Goal: Information Seeking & Learning: Learn about a topic

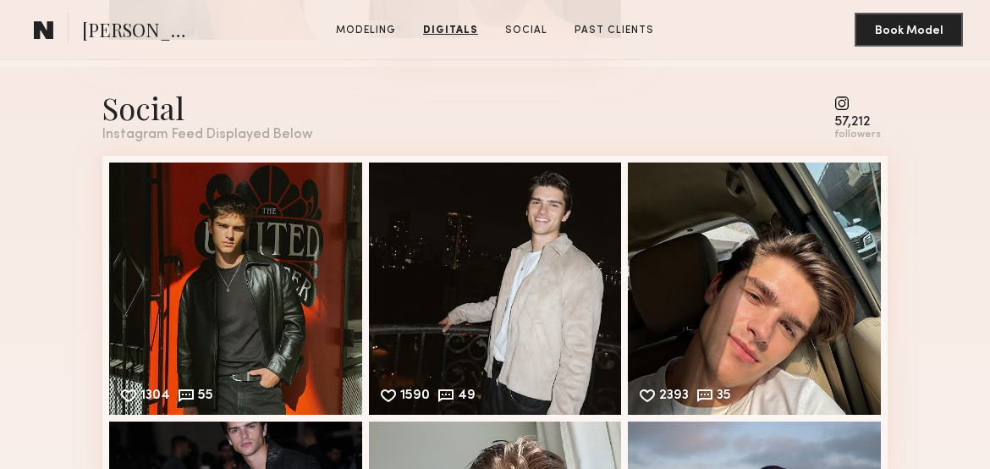
scroll to position [1562, 0]
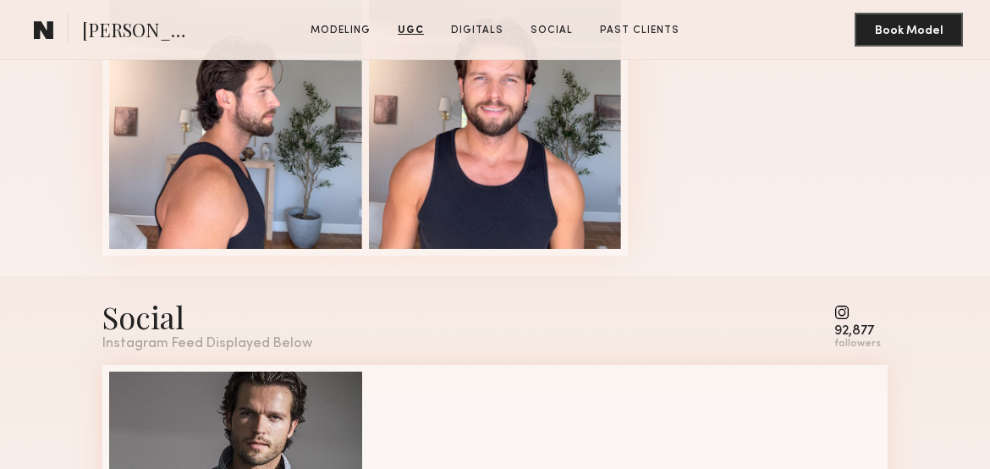
scroll to position [2099, 0]
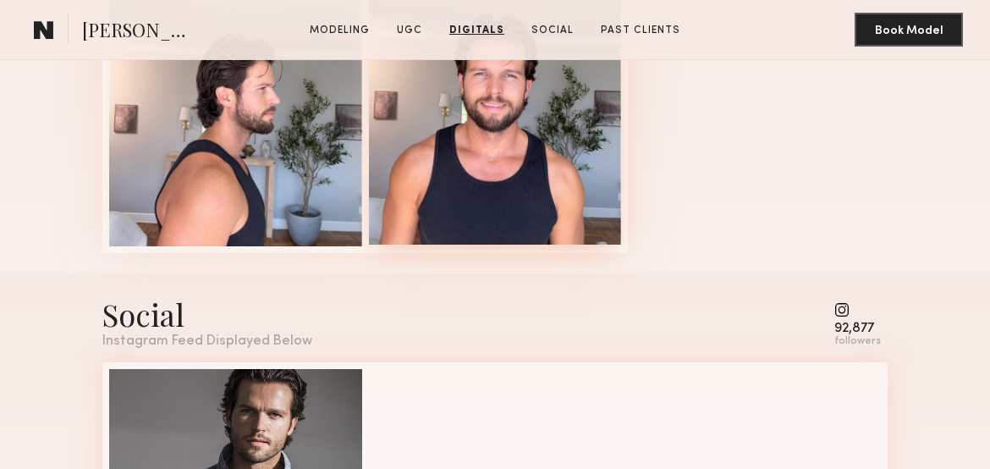
click at [492, 183] on div at bounding box center [495, 118] width 253 height 253
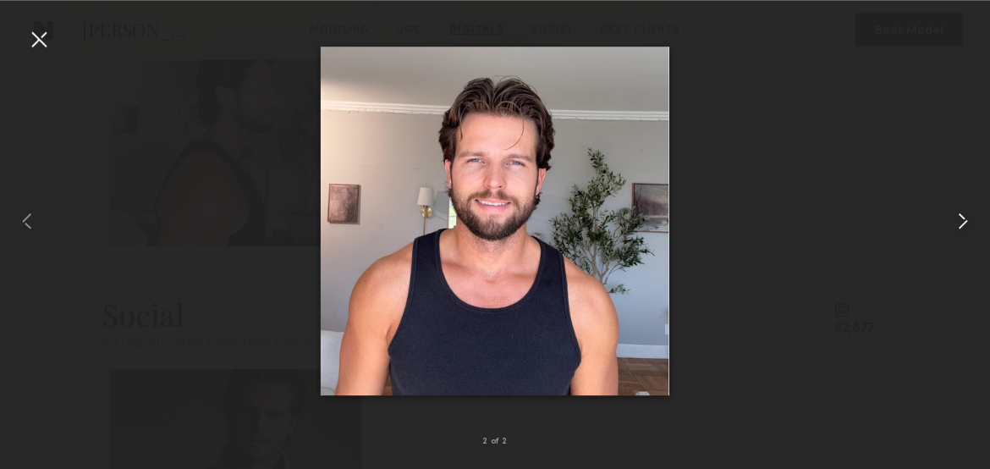
click at [975, 206] on div at bounding box center [970, 221] width 40 height 388
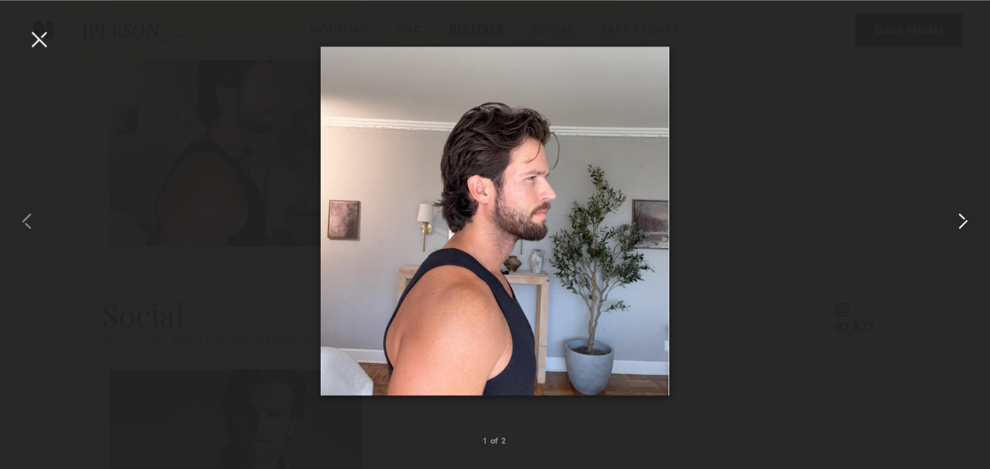
click at [975, 206] on div at bounding box center [970, 221] width 40 height 388
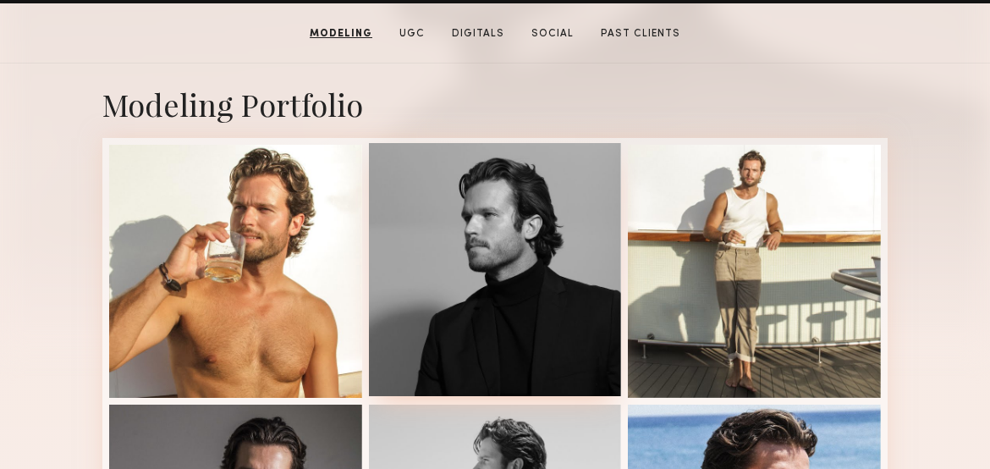
scroll to position [319, 0]
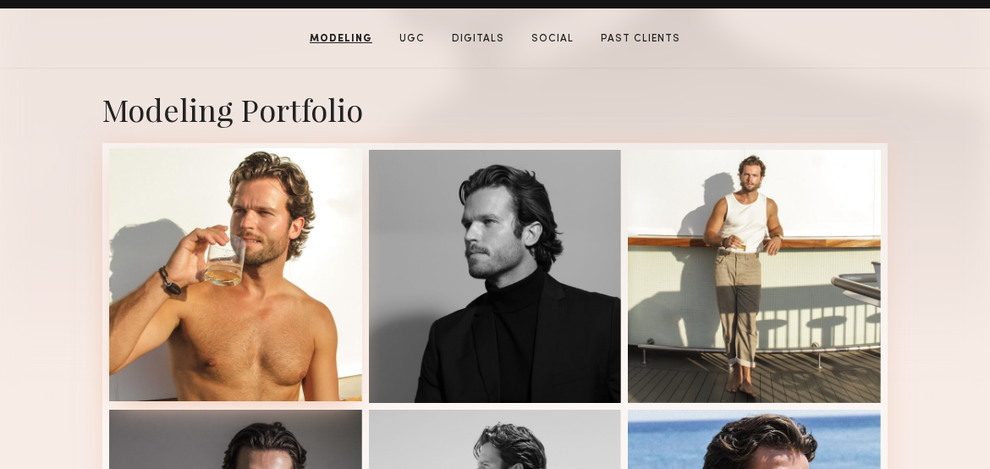
click at [275, 256] on div at bounding box center [235, 274] width 253 height 253
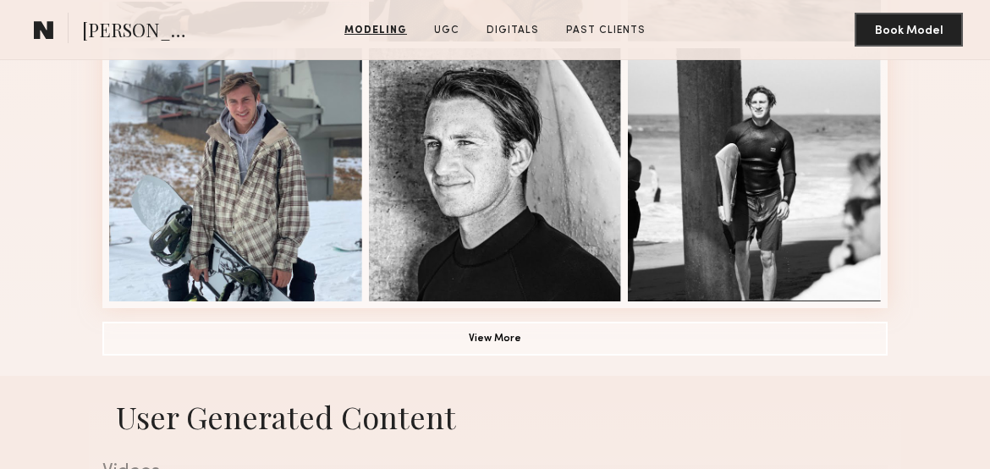
scroll to position [1200, 0]
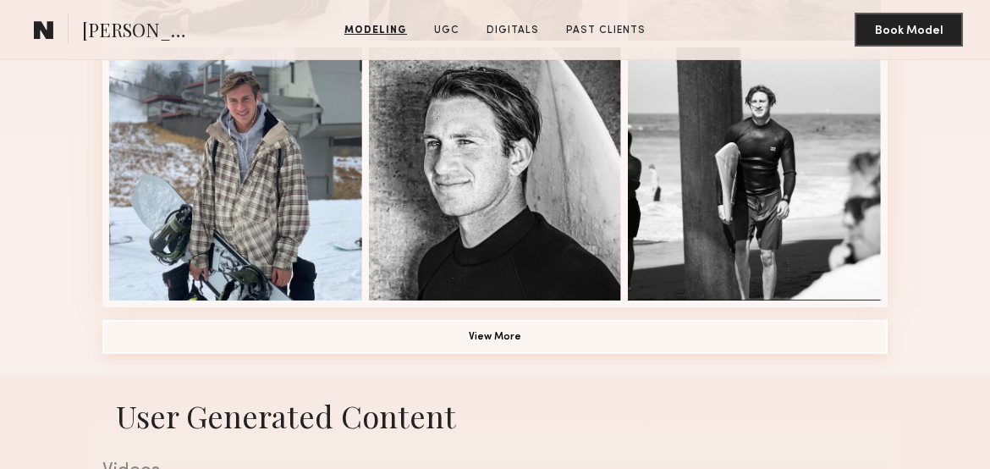
click at [168, 339] on button "View More" at bounding box center [494, 337] width 785 height 34
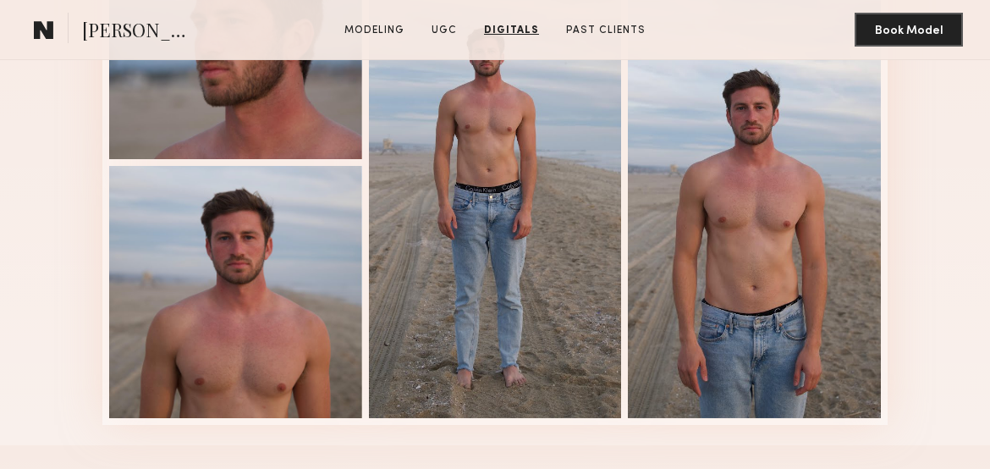
scroll to position [2777, 0]
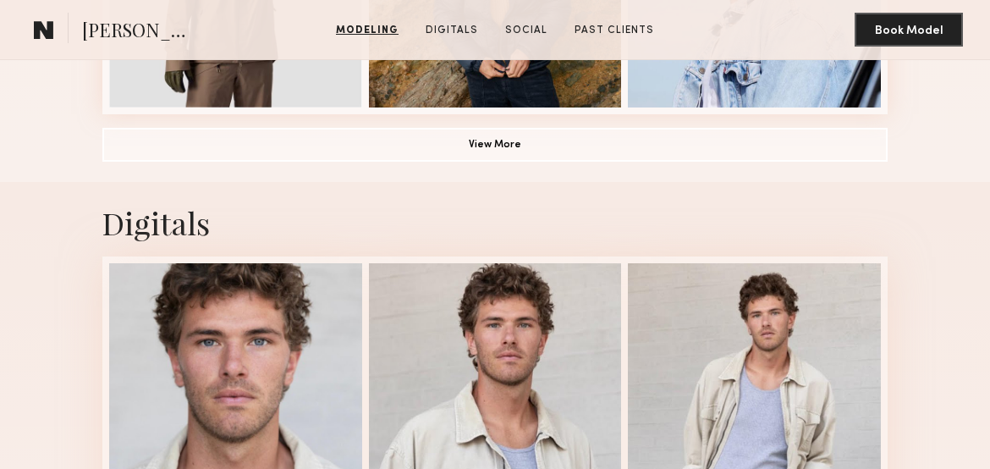
scroll to position [1394, 0]
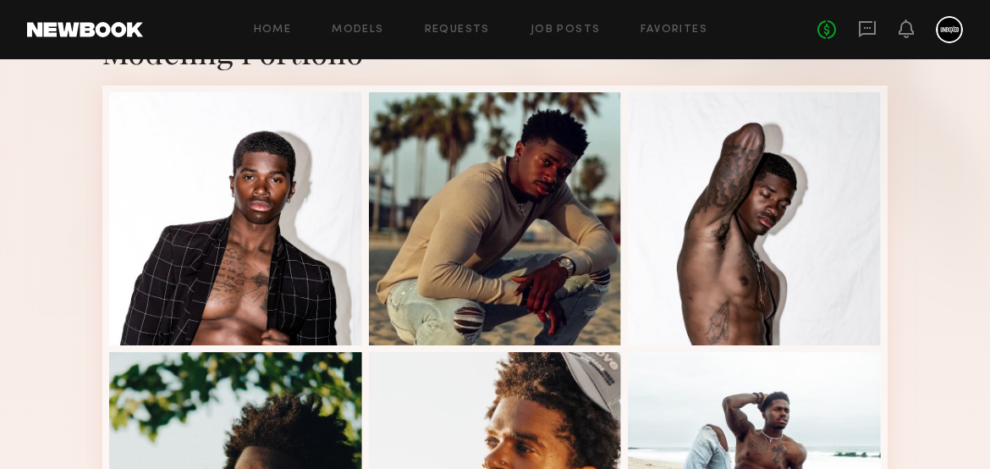
scroll to position [318, 0]
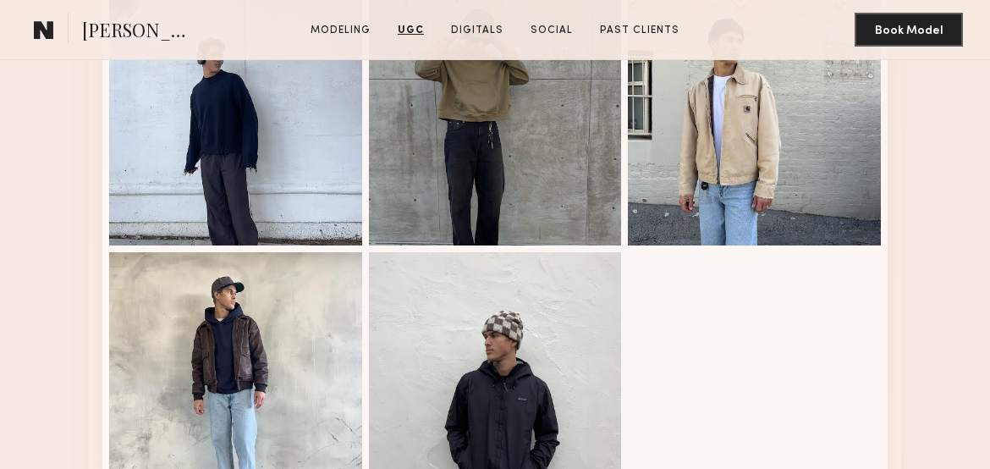
scroll to position [2010, 0]
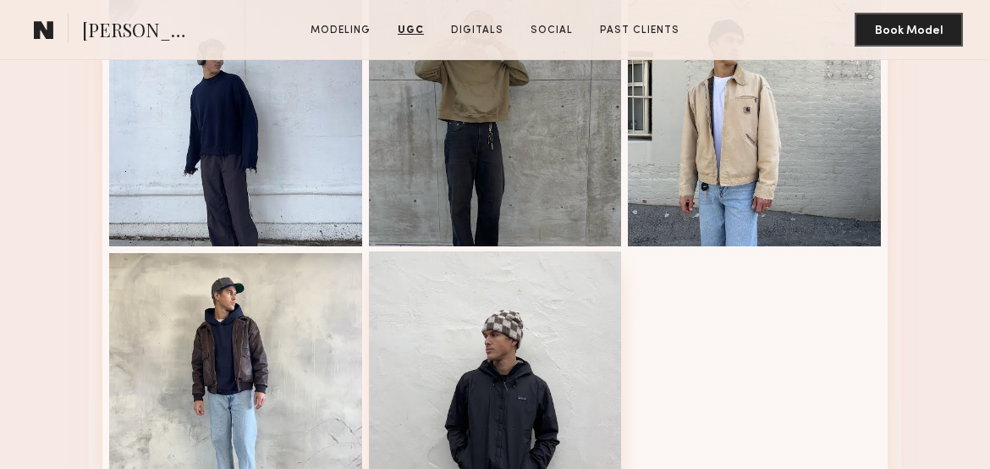
click at [412, 383] on div at bounding box center [495, 377] width 253 height 253
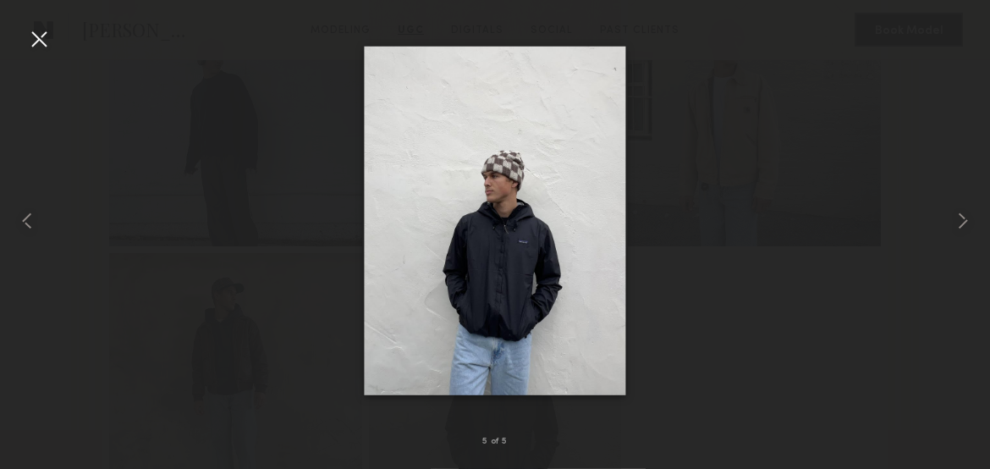
click at [55, 36] on div at bounding box center [495, 221] width 990 height 388
click at [41, 27] on div at bounding box center [38, 38] width 27 height 27
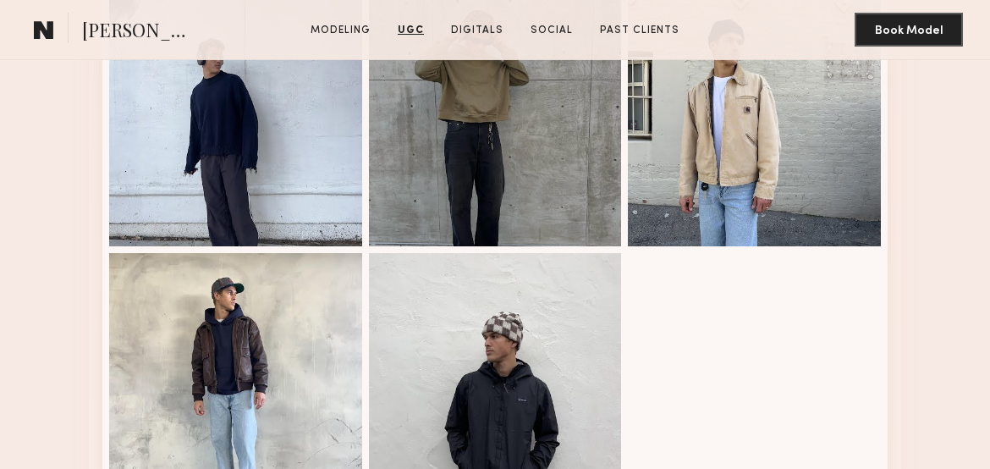
scroll to position [1853, 0]
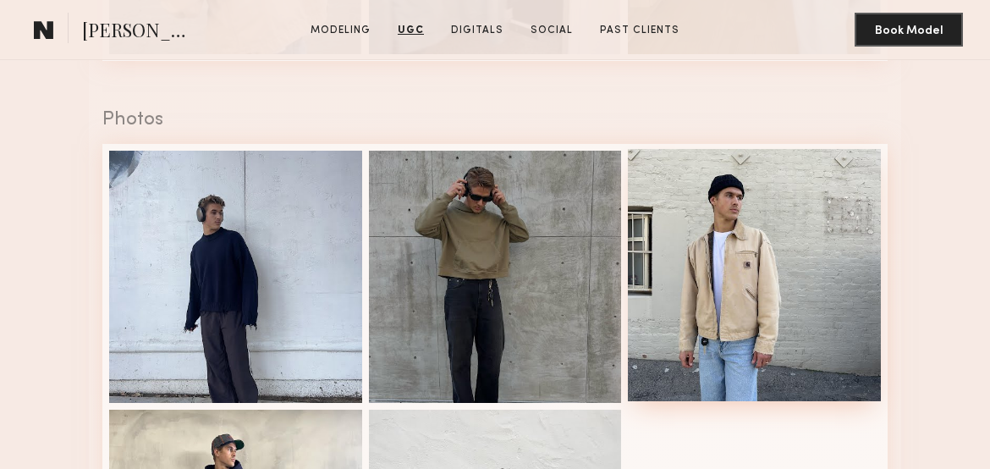
click at [728, 254] on div at bounding box center [754, 275] width 253 height 253
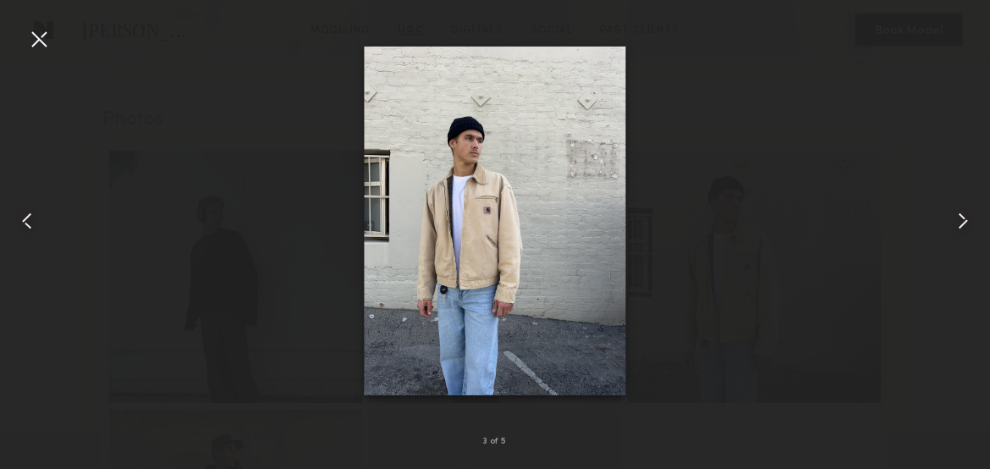
click at [36, 36] on div at bounding box center [38, 38] width 27 height 27
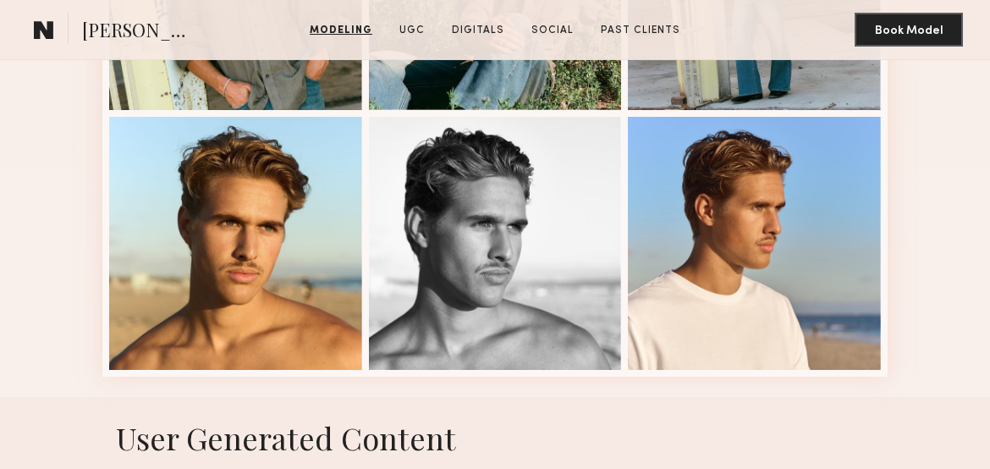
scroll to position [1125, 0]
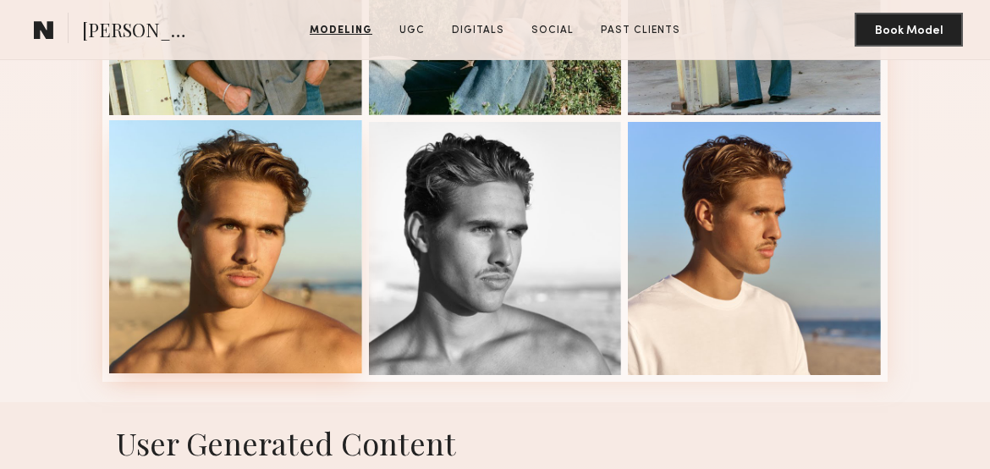
click at [256, 234] on div at bounding box center [235, 246] width 253 height 253
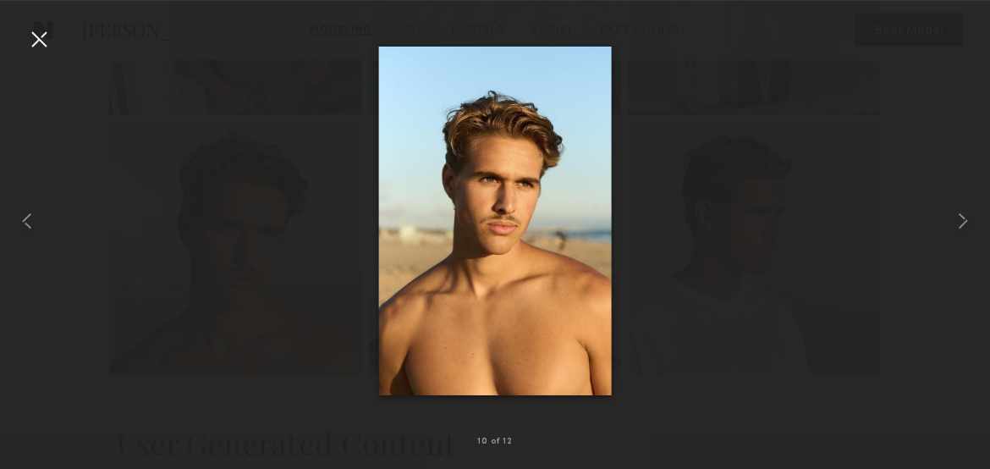
click at [41, 39] on div at bounding box center [38, 38] width 27 height 27
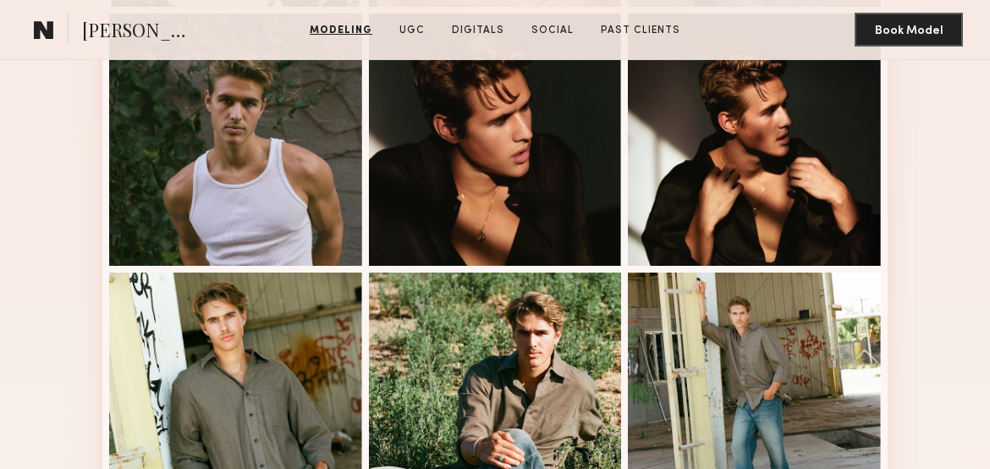
scroll to position [712, 0]
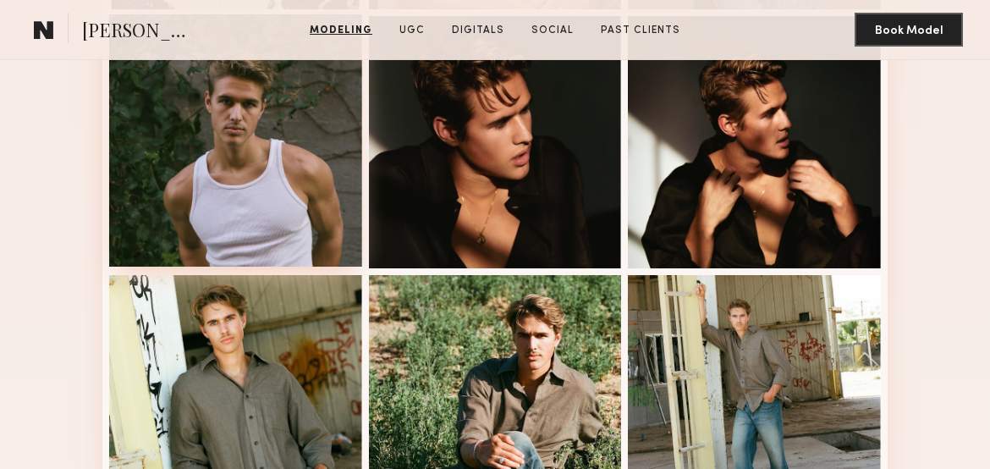
click at [194, 199] on div at bounding box center [235, 140] width 253 height 253
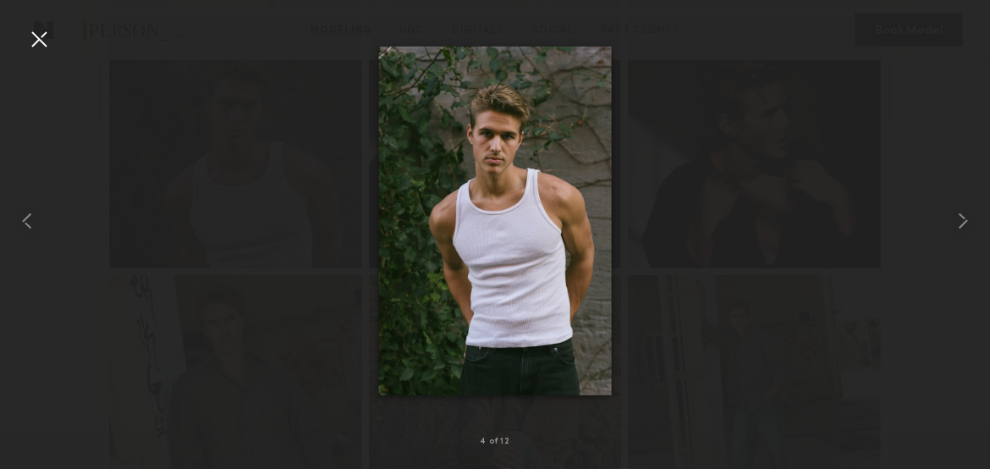
click at [45, 35] on div at bounding box center [38, 38] width 27 height 27
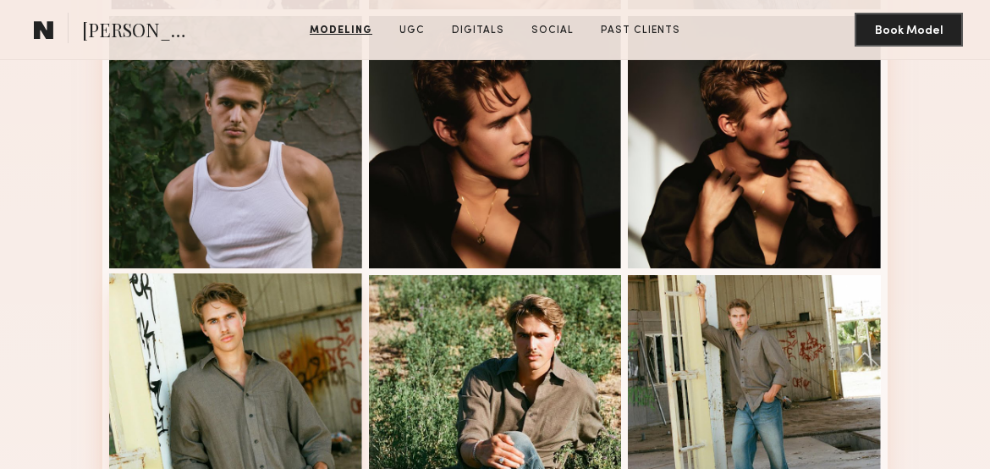
click at [294, 398] on div at bounding box center [235, 399] width 253 height 253
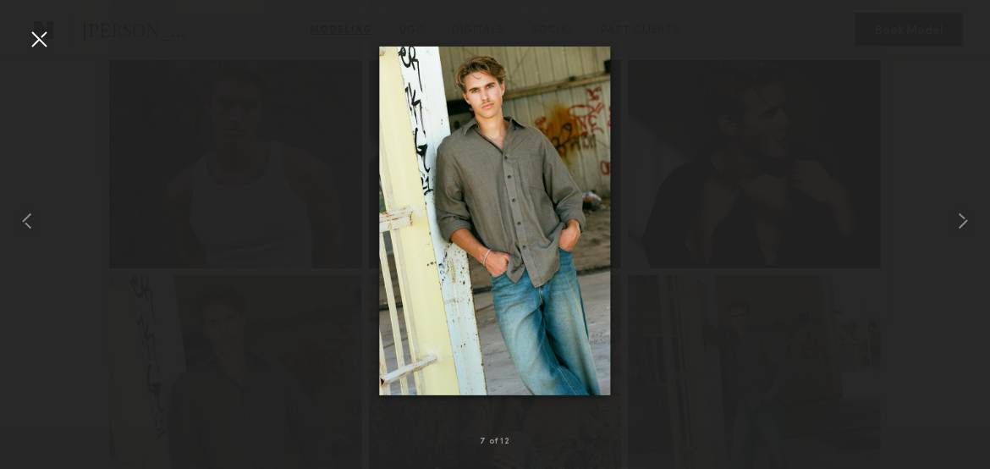
click at [47, 41] on div at bounding box center [38, 38] width 27 height 27
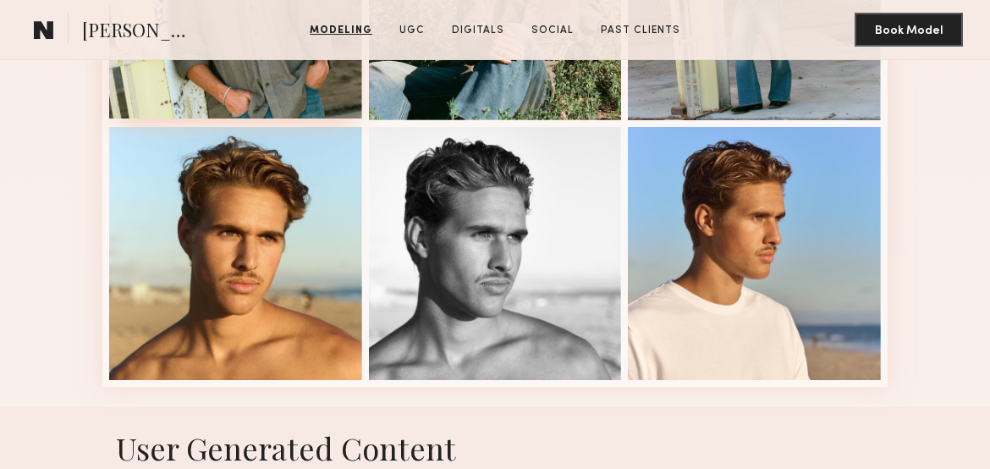
scroll to position [1125, 0]
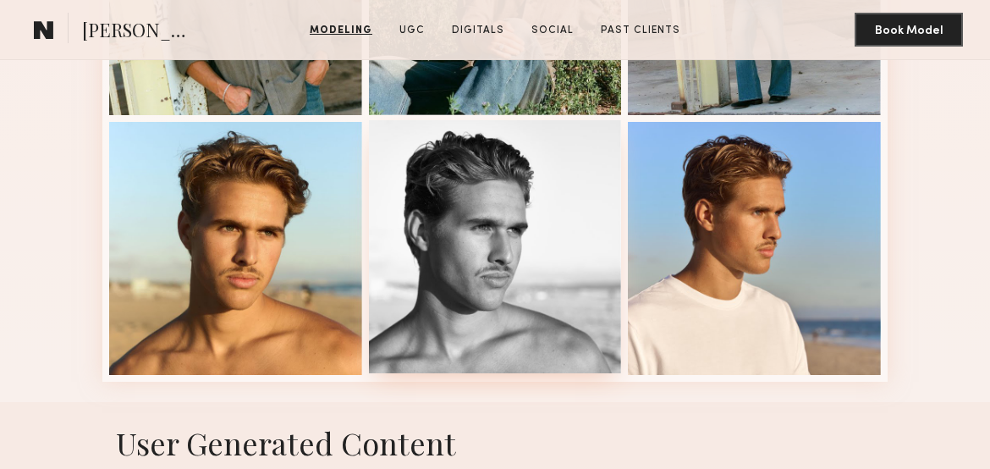
click at [548, 264] on div at bounding box center [495, 246] width 253 height 253
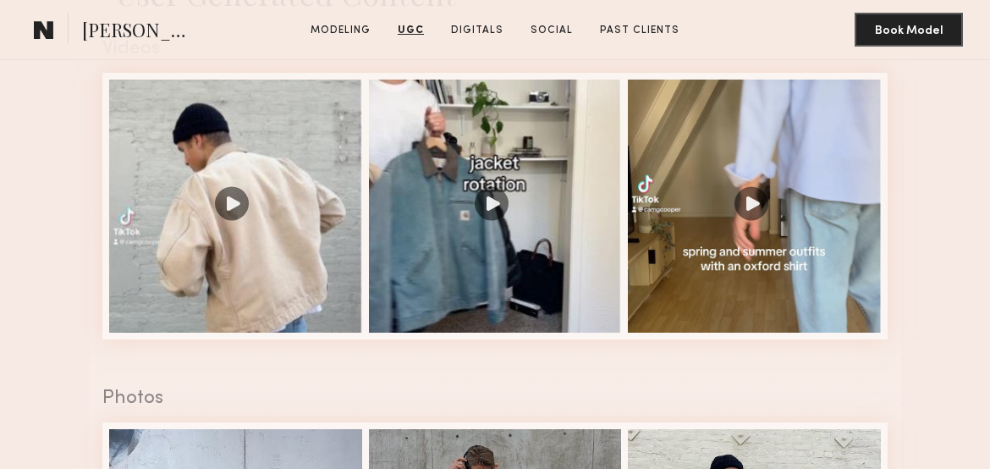
scroll to position [1576, 0]
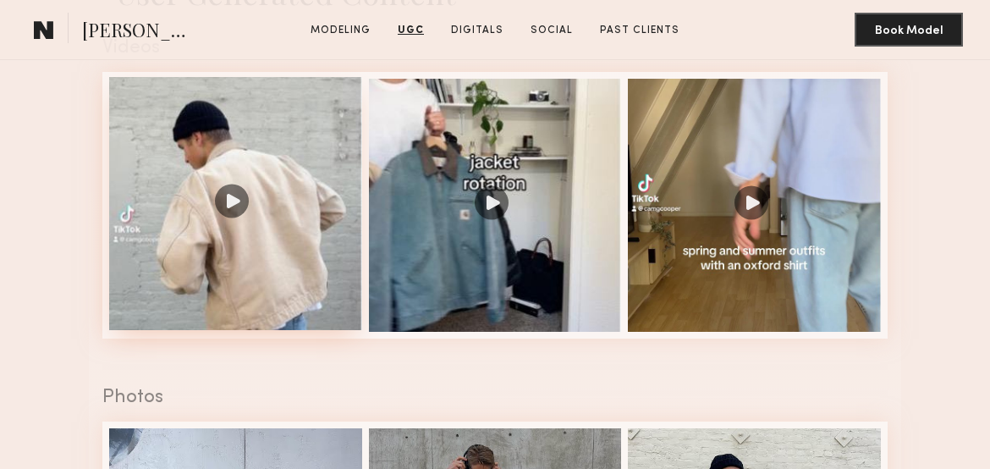
click at [222, 198] on div at bounding box center [235, 203] width 253 height 253
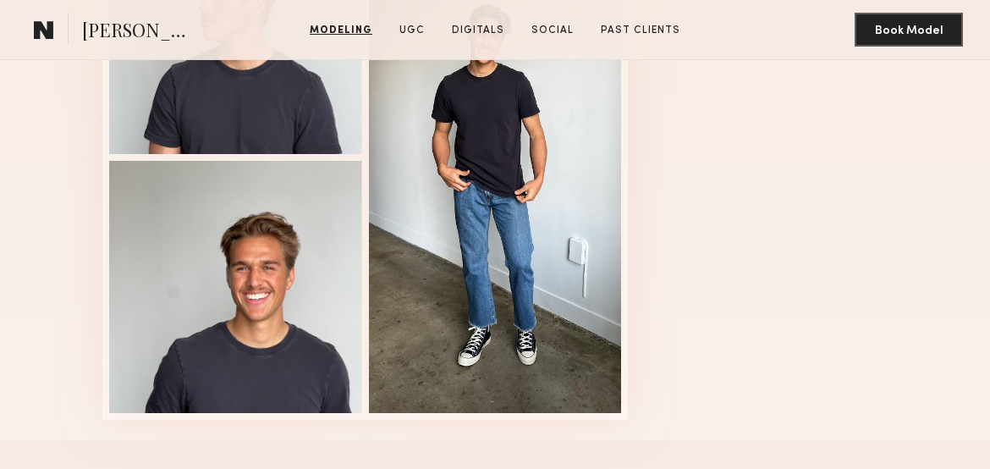
scroll to position [2724, 0]
